Goal: Find specific page/section: Find specific page/section

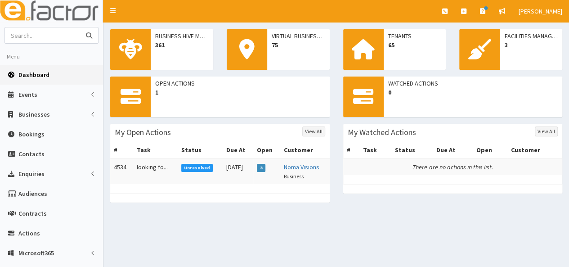
click at [54, 41] on input "text" at bounding box center [43, 35] width 76 height 16
type input "ongo recruitement"
click at [80, 27] on button "submit" at bounding box center [89, 35] width 18 height 16
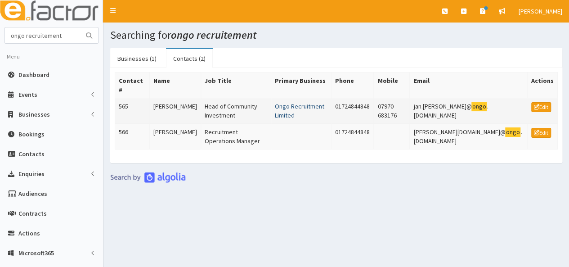
click at [310, 102] on link "Ongo Recruitment Limited" at bounding box center [299, 110] width 49 height 17
